Goal: Task Accomplishment & Management: Use online tool/utility

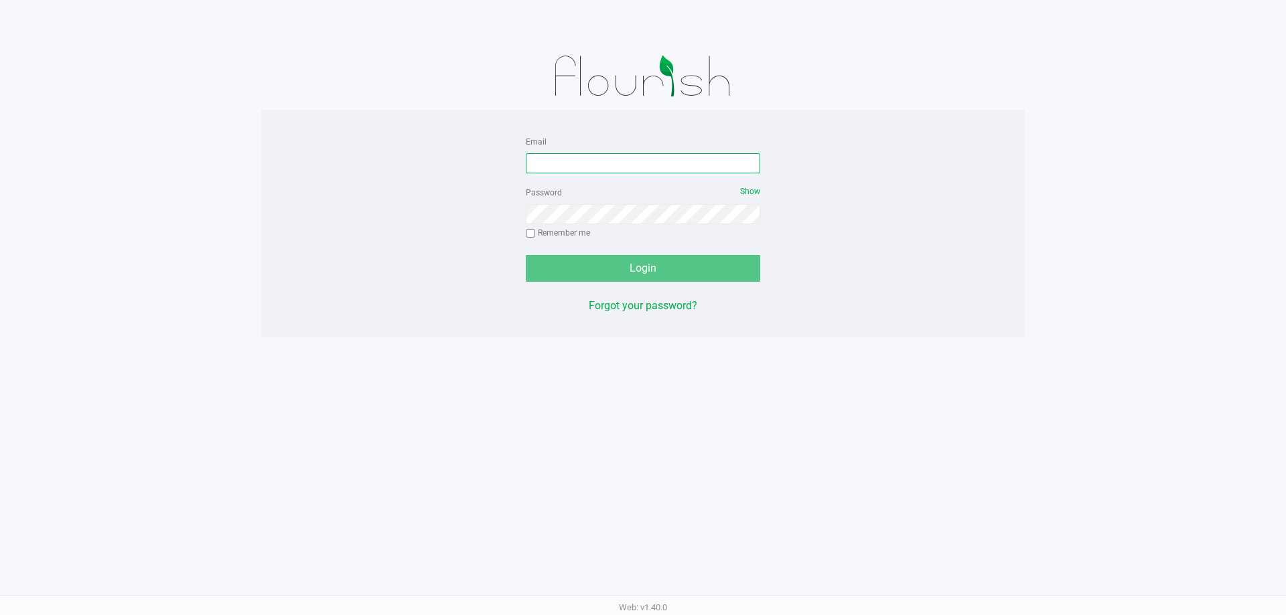
click at [542, 163] on input "Email" at bounding box center [643, 163] width 234 height 20
type input "[EMAIL_ADDRESS][DOMAIN_NAME]"
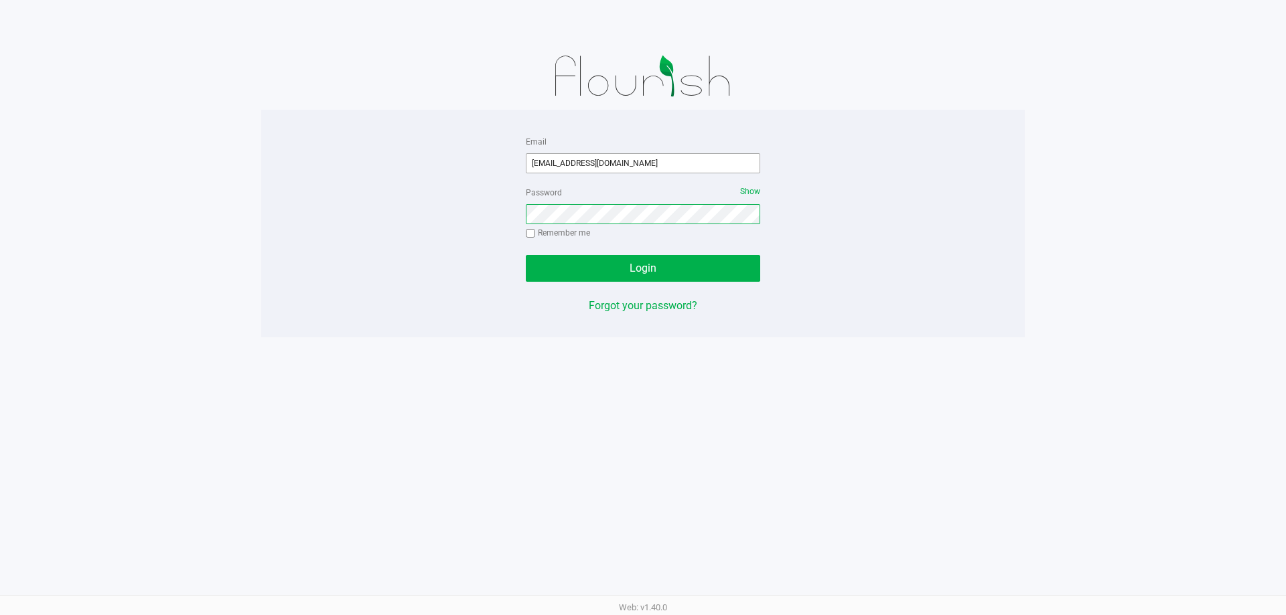
click at [526, 255] on button "Login" at bounding box center [643, 268] width 234 height 27
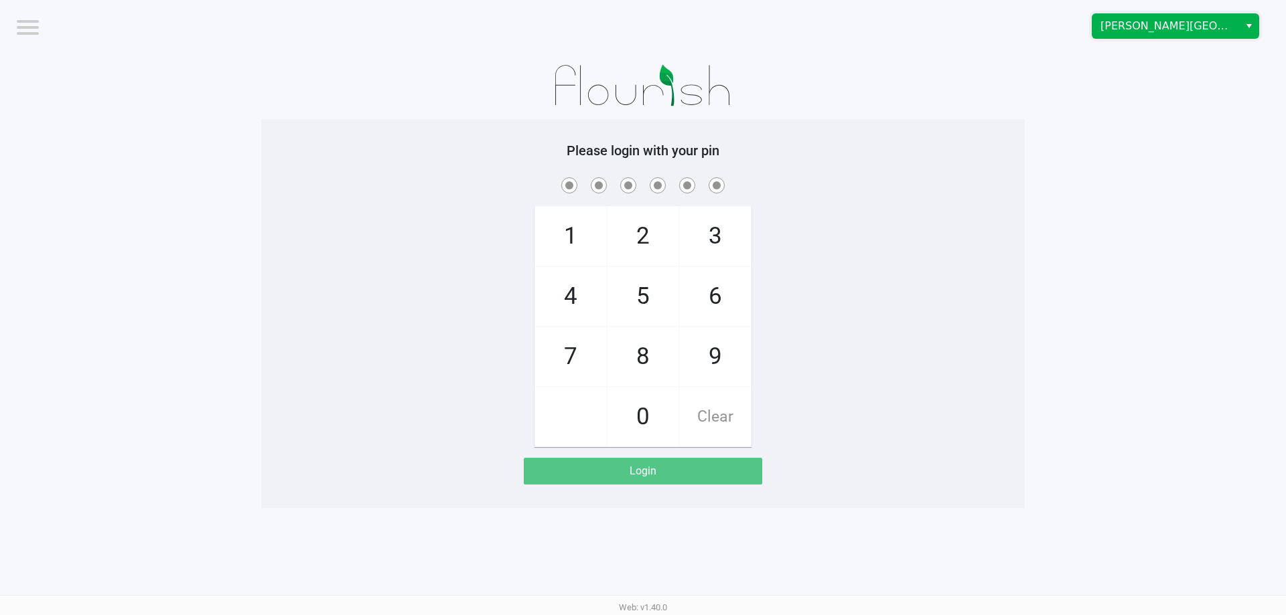
click at [1164, 23] on span "[PERSON_NAME][GEOGRAPHIC_DATA]" at bounding box center [1165, 26] width 131 height 16
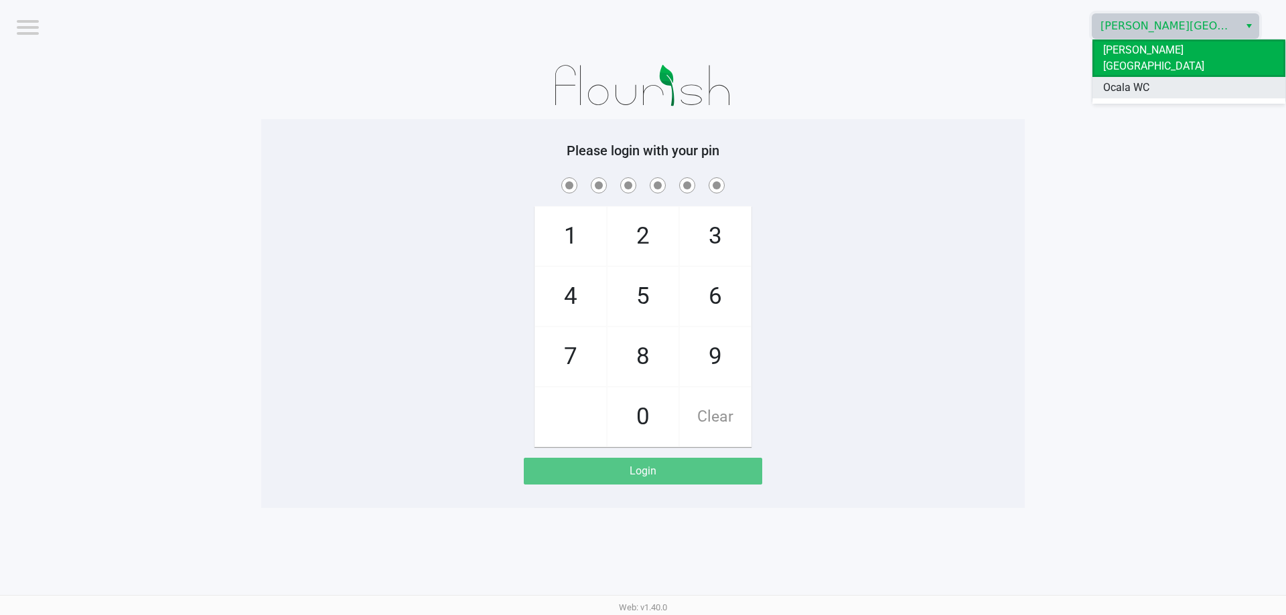
click at [1151, 77] on li "Ocala WC" at bounding box center [1188, 87] width 193 height 21
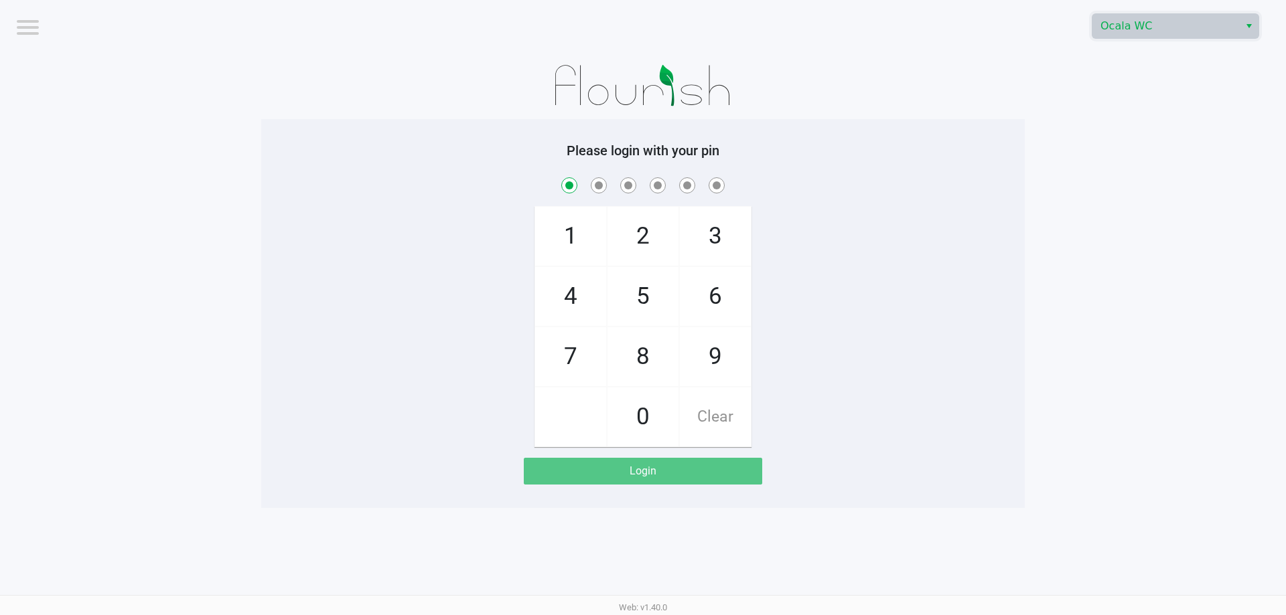
checkbox input "true"
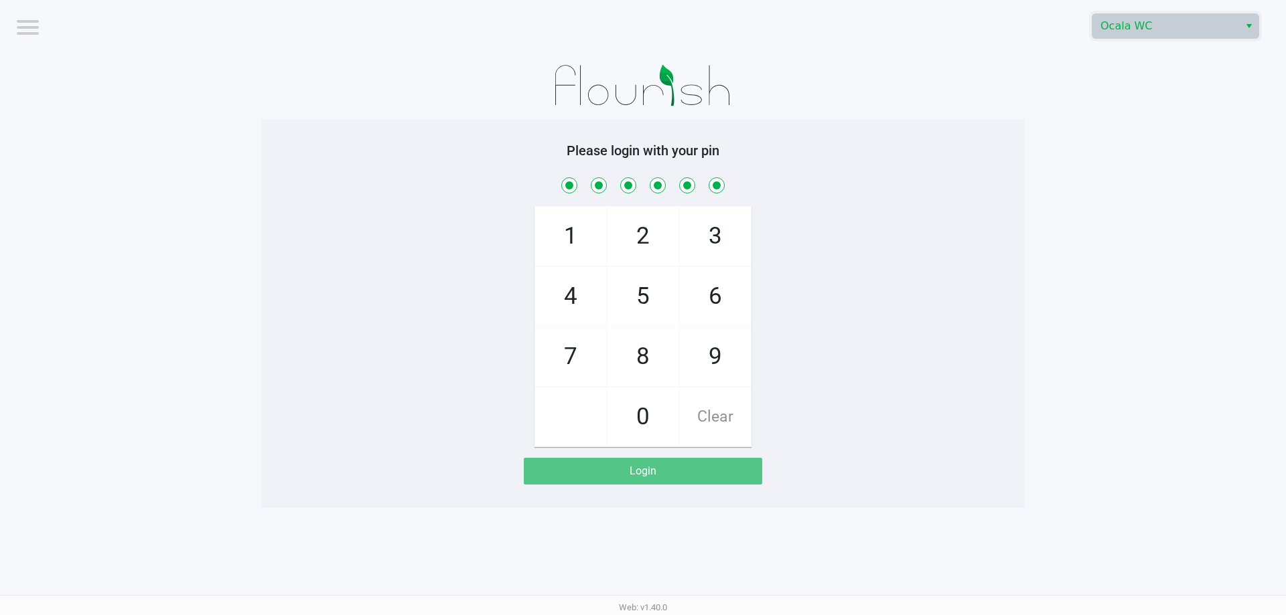
checkbox input "true"
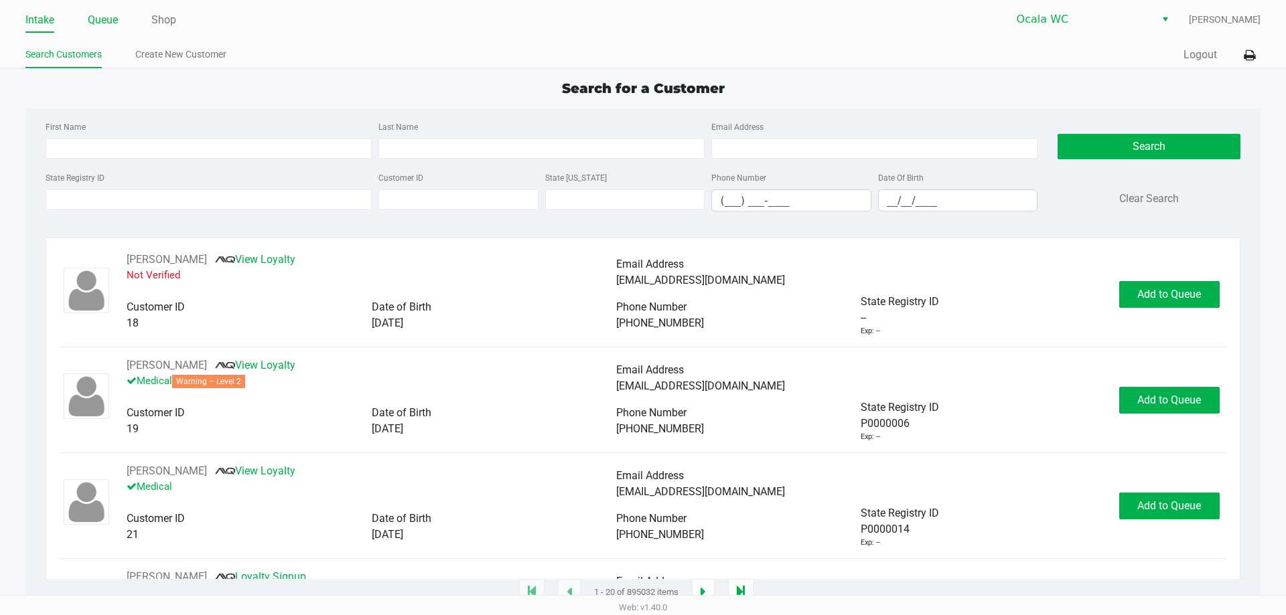
click at [104, 19] on link "Queue" at bounding box center [103, 20] width 30 height 19
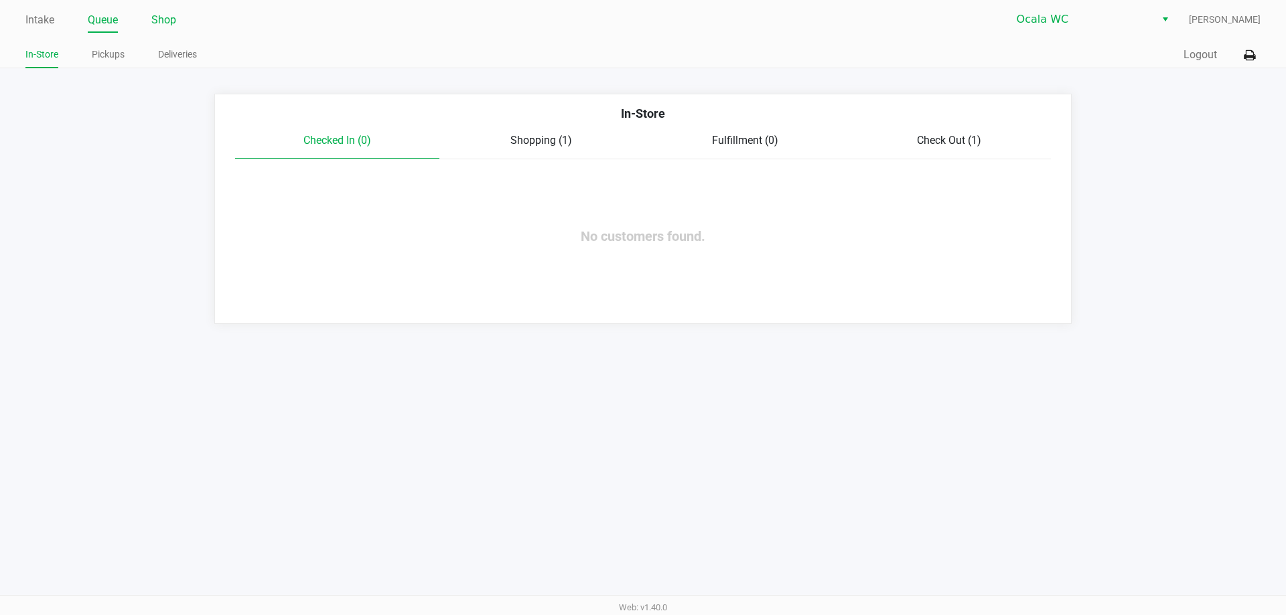
click at [165, 24] on link "Shop" at bounding box center [163, 20] width 25 height 19
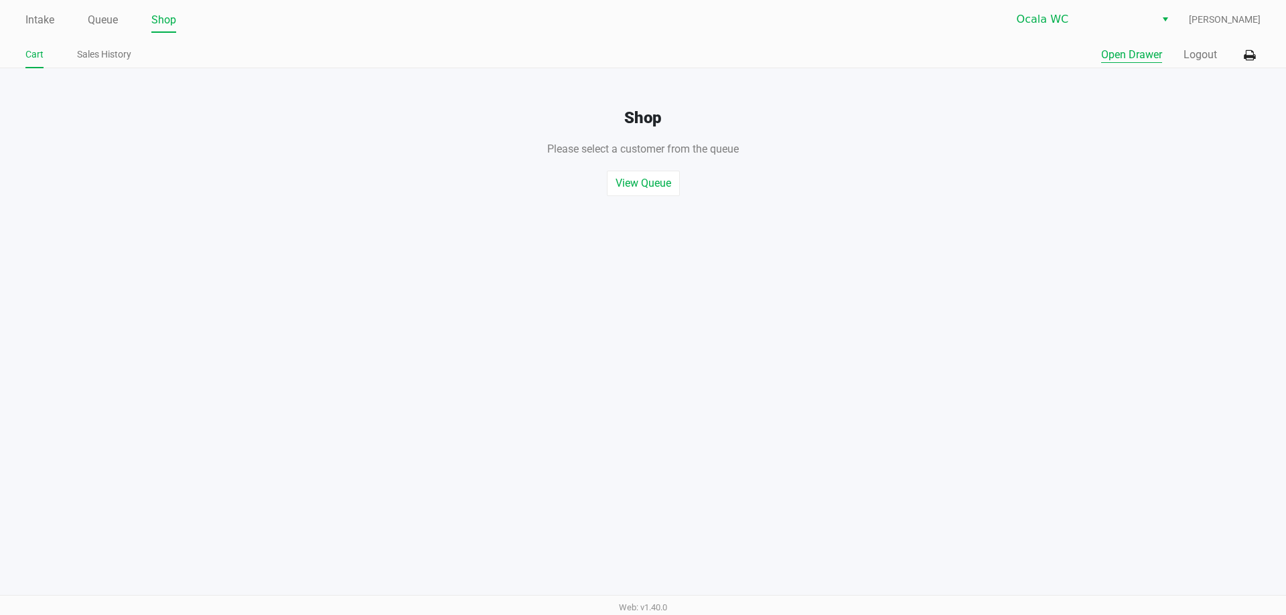
click at [1146, 60] on button "Open Drawer" at bounding box center [1131, 55] width 61 height 16
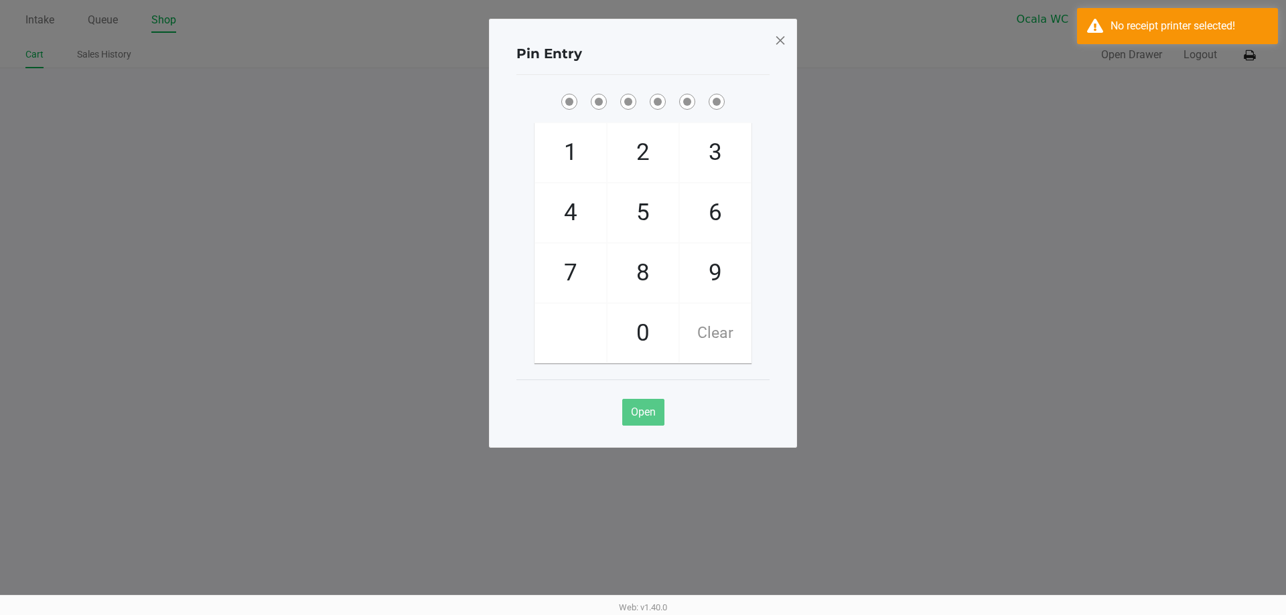
click at [1081, 214] on ngb-modal-window "Pin Entry 1 4 7 2 5 8 0 3 6 9 Clear Open" at bounding box center [643, 307] width 1286 height 615
checkbox input "true"
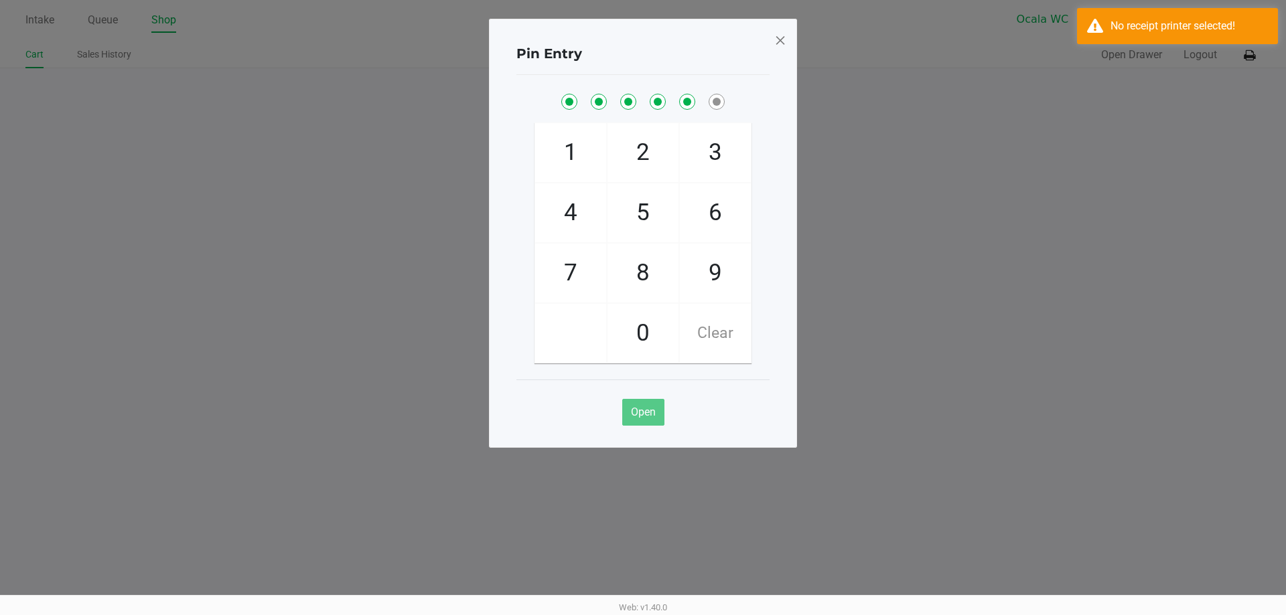
checkbox input "true"
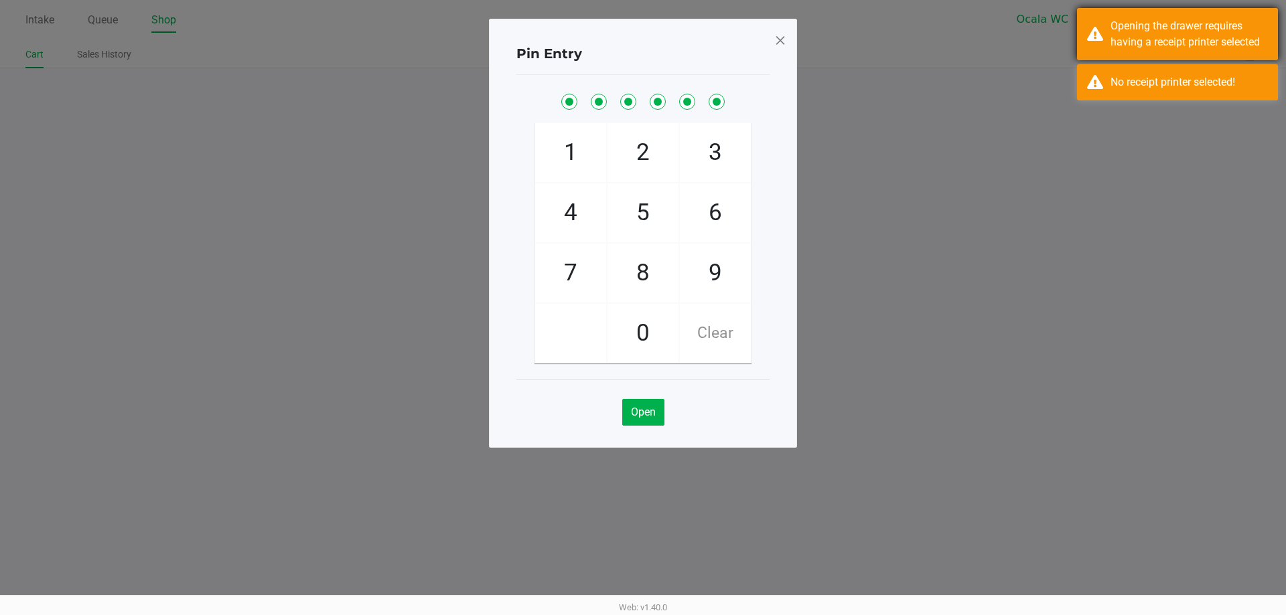
click at [1170, 40] on div "Opening the drawer requires having a receipt printer selected" at bounding box center [1188, 34] width 157 height 32
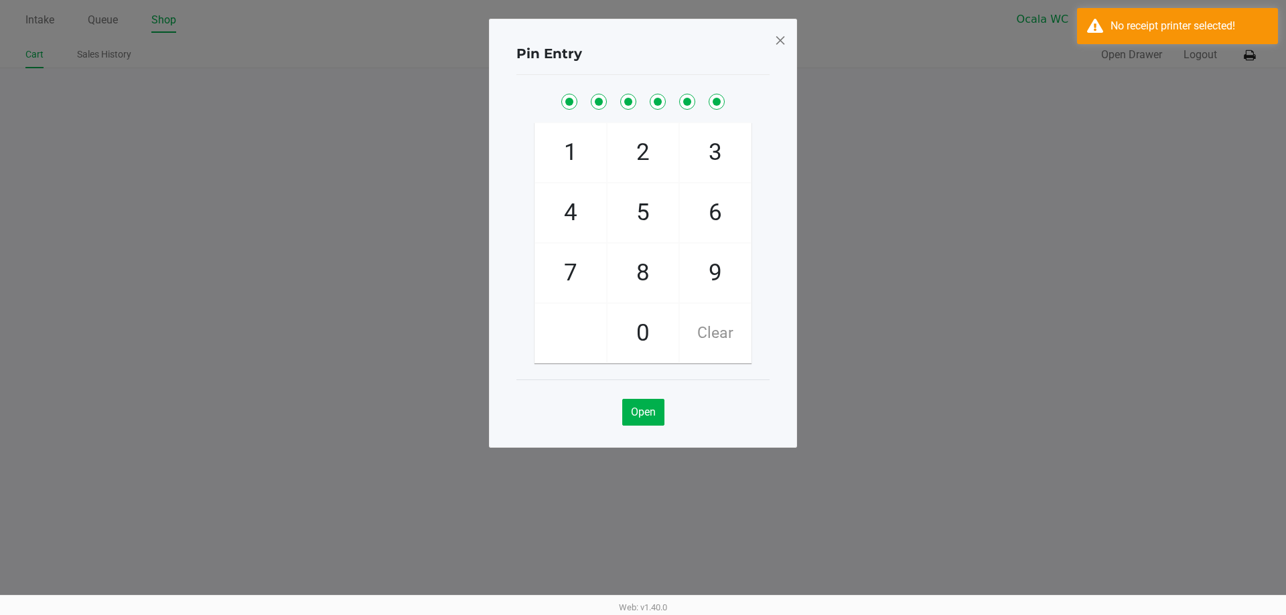
click at [1144, 81] on ngb-modal-window "Pin Entry 1 4 7 2 5 8 0 3 6 9 Clear Open" at bounding box center [643, 307] width 1286 height 615
click at [1132, 13] on div "No receipt printer selected!" at bounding box center [1177, 26] width 201 height 36
click at [780, 36] on span at bounding box center [780, 39] width 12 height 21
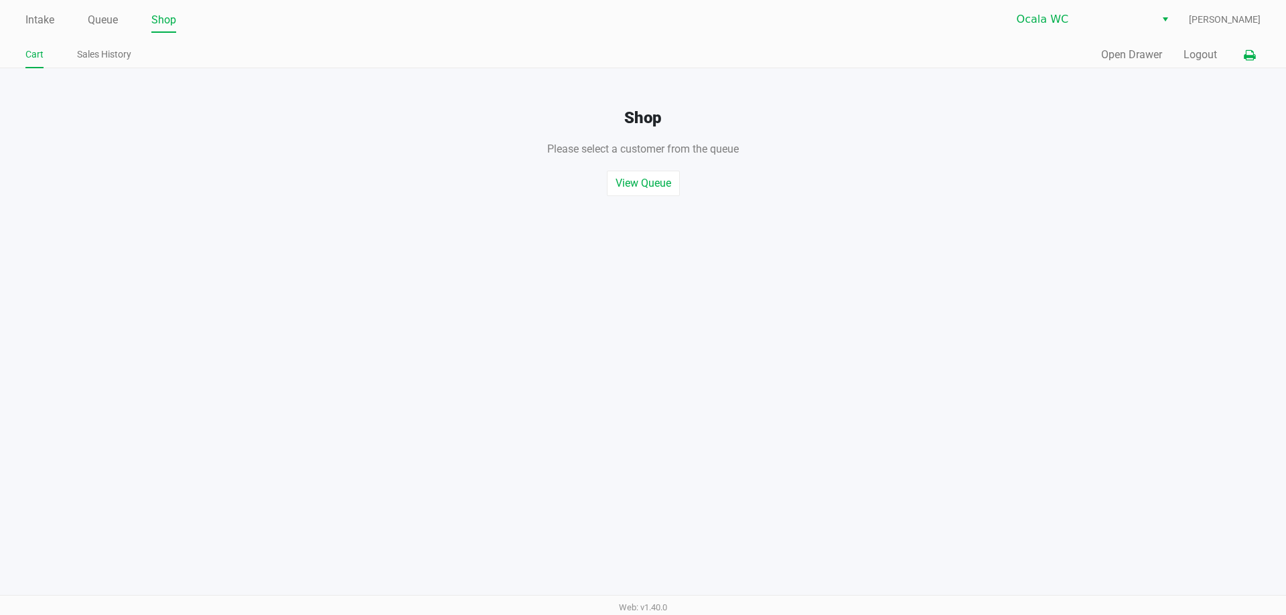
click at [1246, 51] on icon at bounding box center [1248, 55] width 11 height 9
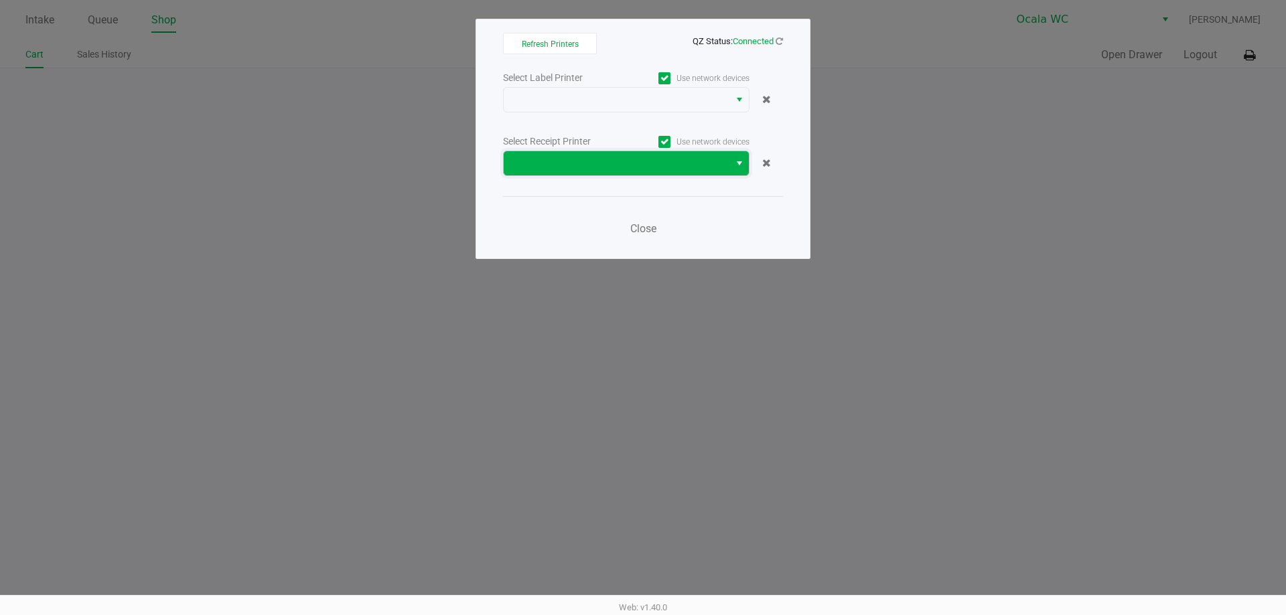
click at [578, 173] on span at bounding box center [616, 163] width 226 height 24
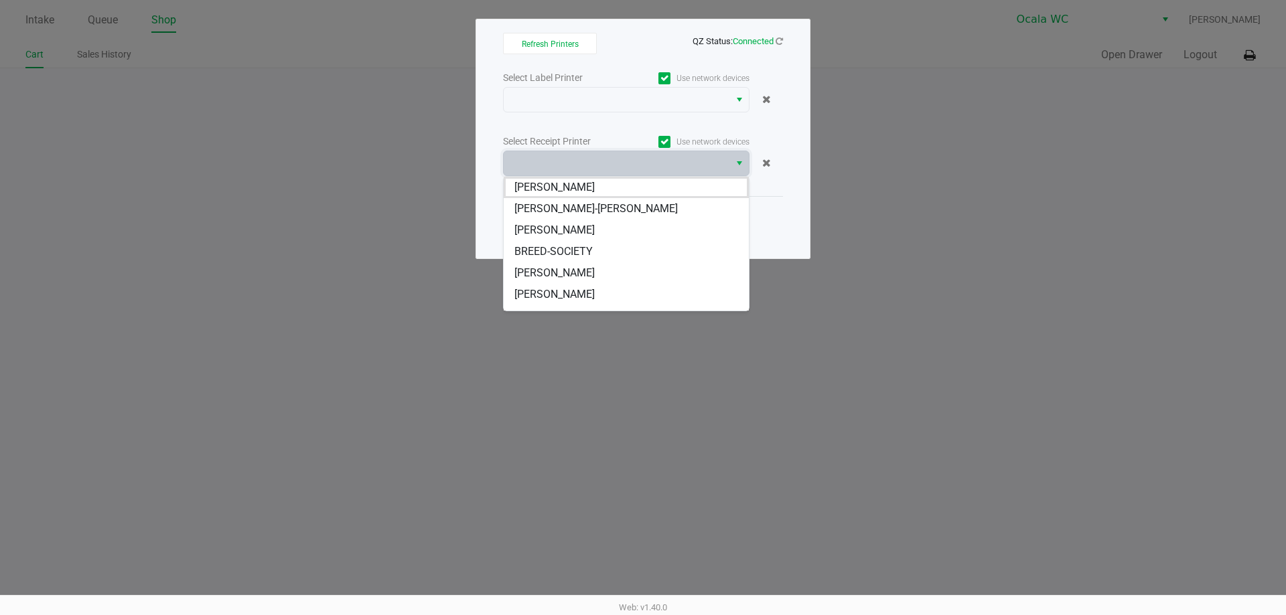
click at [575, 222] on li "[PERSON_NAME]" at bounding box center [625, 230] width 245 height 21
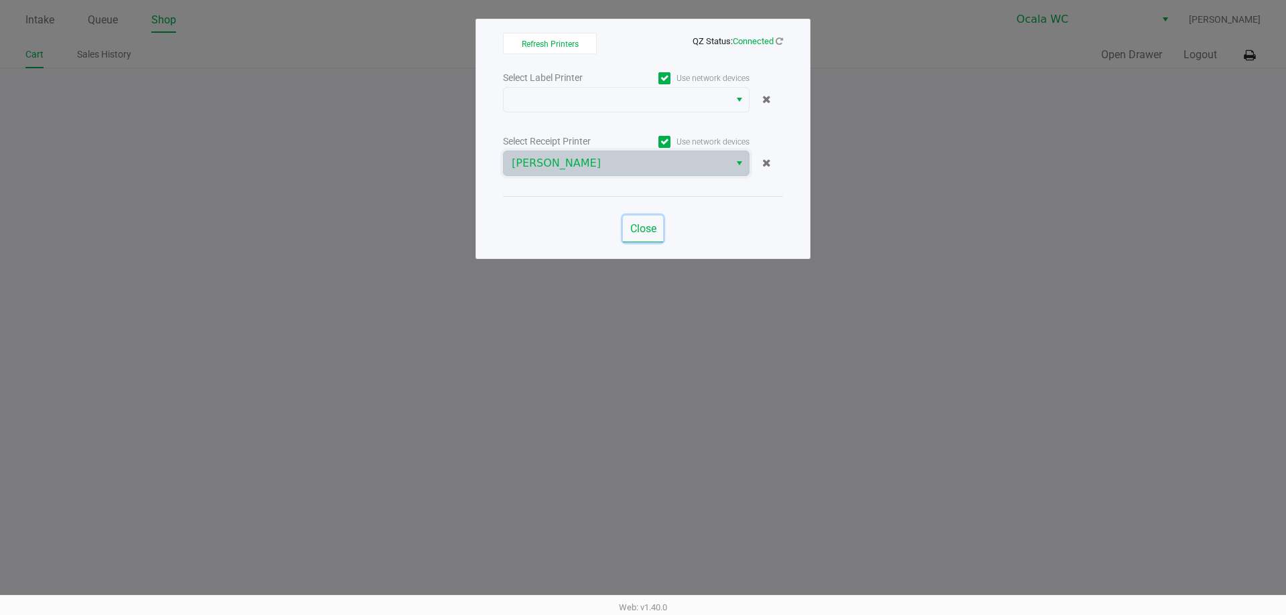
click at [641, 234] on span "Close" at bounding box center [643, 228] width 26 height 13
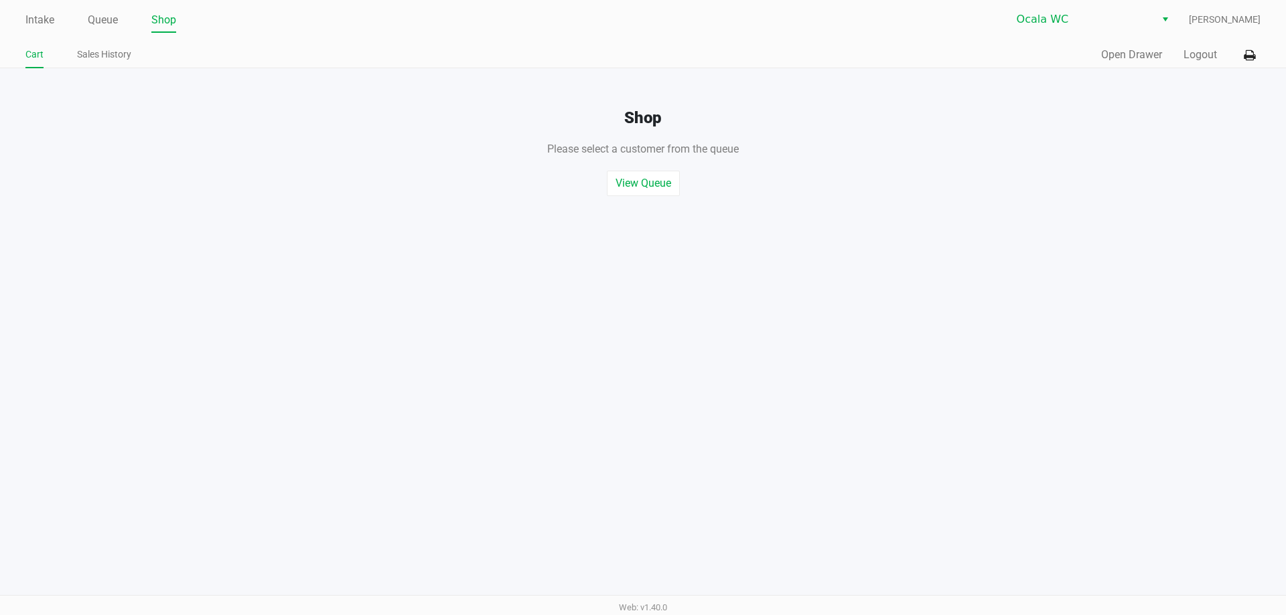
click at [1109, 69] on div "Shop Please select a customer from the queue , or start a quick sale View Queue…" at bounding box center [643, 132] width 1306 height 128
click at [1125, 58] on button "Open Drawer" at bounding box center [1131, 55] width 61 height 16
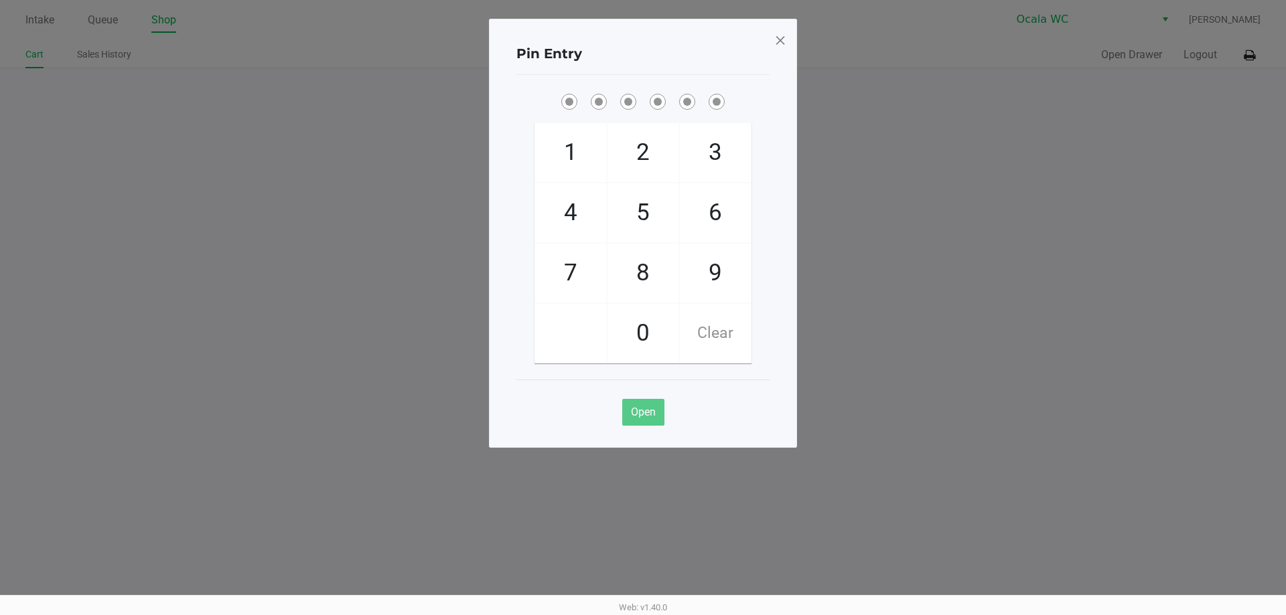
click at [965, 245] on ngb-modal-window "Pin Entry 1 4 7 2 5 8 0 3 6 9 Clear Open" at bounding box center [643, 307] width 1286 height 615
checkbox input "true"
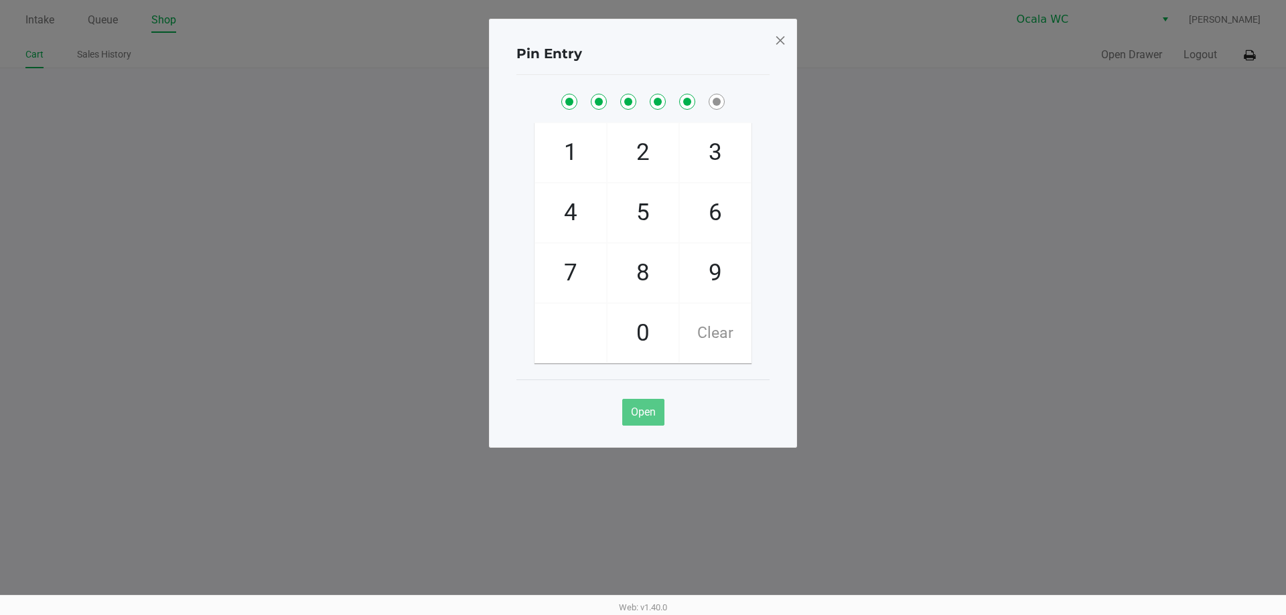
checkbox input "true"
